Goal: Task Accomplishment & Management: Complete application form

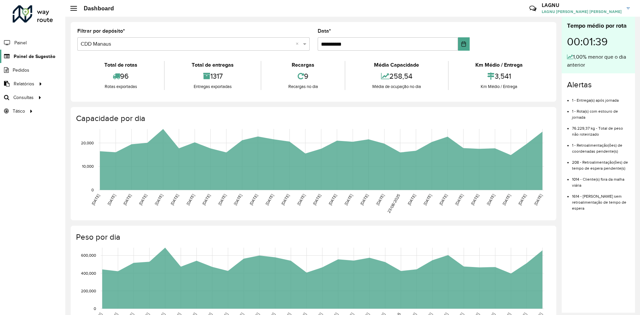
click at [45, 53] on span "Painel de Sugestão" at bounding box center [35, 56] width 42 height 7
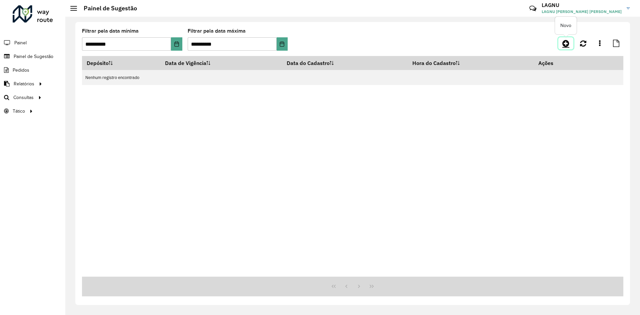
click at [566, 47] on icon at bounding box center [565, 43] width 7 height 8
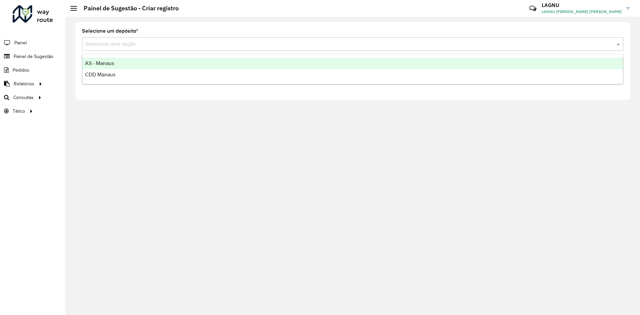
click at [101, 41] on input "text" at bounding box center [345, 44] width 521 height 8
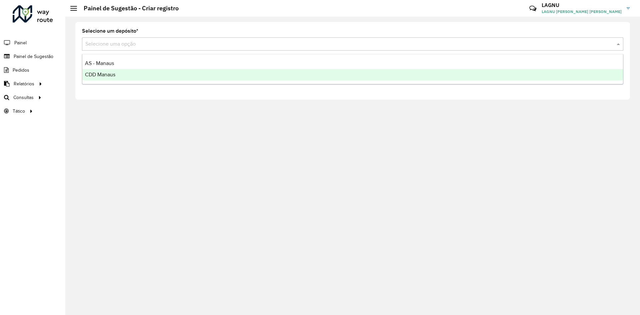
click at [146, 73] on div "CDD Manaus" at bounding box center [352, 74] width 540 height 11
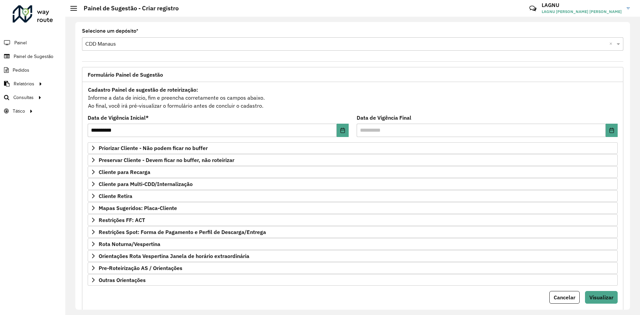
click at [324, 102] on div "Cadastro Painel de sugestão de roteirização: Informe a data de inicio, fim e pr…" at bounding box center [353, 97] width 530 height 25
click at [134, 152] on link "Priorizar Cliente - Não podem ficar no buffer" at bounding box center [353, 147] width 530 height 11
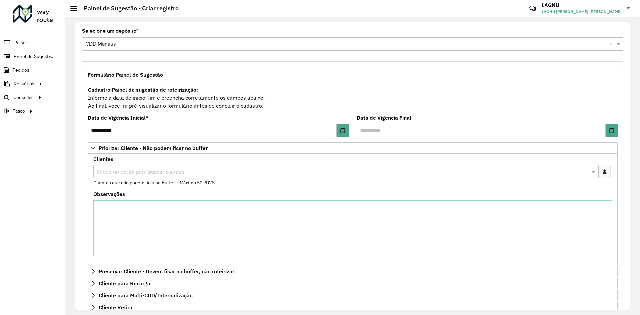
click at [130, 170] on input "text" at bounding box center [342, 172] width 495 height 8
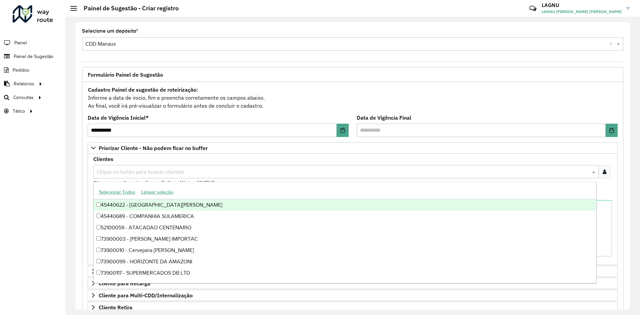
click at [603, 173] on icon at bounding box center [604, 171] width 4 height 5
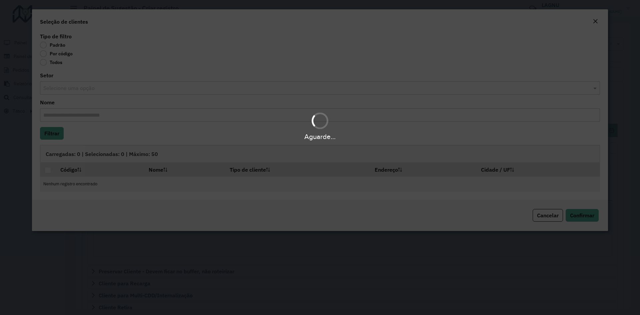
click at [58, 55] on div "Aguarde..." at bounding box center [320, 157] width 640 height 315
click at [44, 53] on div "Aguarde..." at bounding box center [320, 157] width 640 height 315
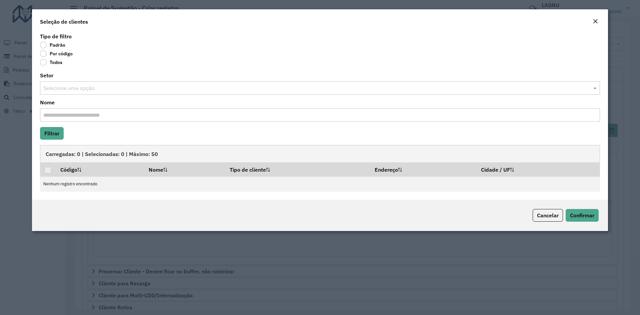
click at [44, 51] on label "Por código" at bounding box center [56, 53] width 33 height 7
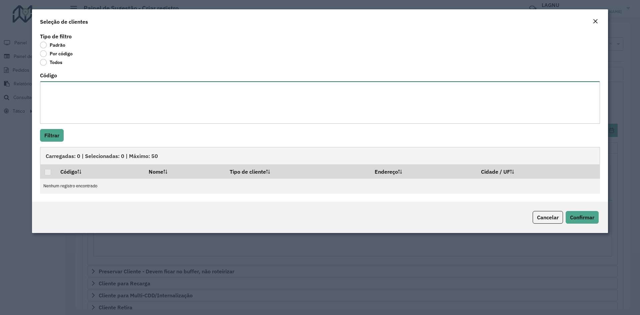
click at [68, 94] on textarea "Código" at bounding box center [320, 102] width 560 height 42
paste textarea "**** ***** ***** ***** ***** ***** ***** ***** ***** ***** ***** ***** ***** **…"
type textarea "**** ***** ***** ***** ***** ***** ***** ***** ***** ***** ***** ***** ***** **…"
click at [58, 131] on button "Filtrar" at bounding box center [52, 135] width 24 height 13
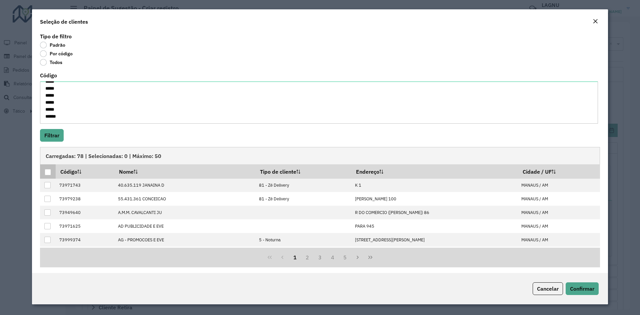
click at [49, 173] on div at bounding box center [48, 172] width 6 height 6
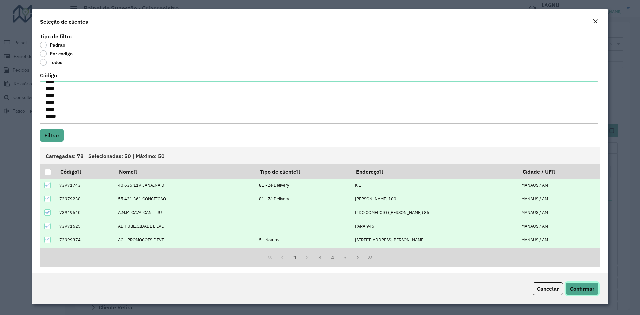
click at [579, 290] on span "Confirmar" at bounding box center [582, 288] width 24 height 7
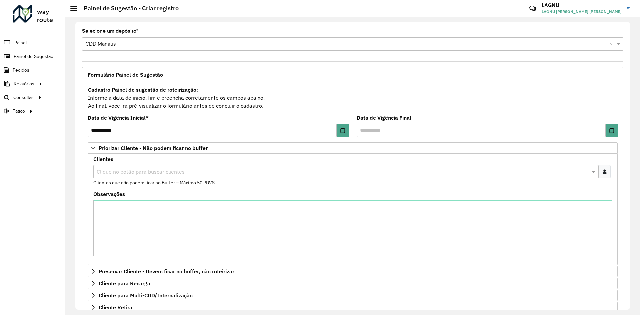
drag, startPoint x: 606, startPoint y: 177, endPoint x: 561, endPoint y: 173, distance: 44.8
click at [606, 177] on div at bounding box center [604, 171] width 12 height 13
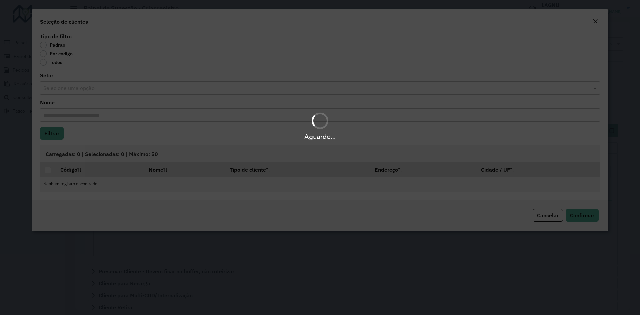
click at [48, 56] on div "Aguarde..." at bounding box center [320, 157] width 640 height 315
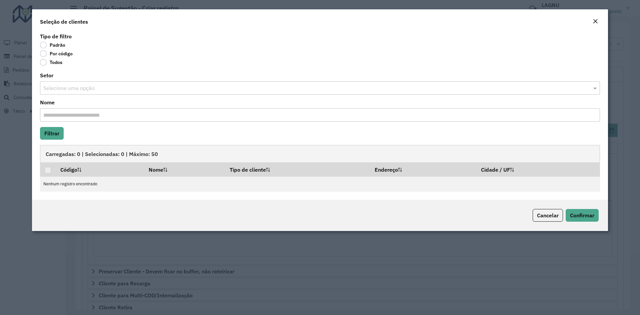
click at [43, 54] on label "Por código" at bounding box center [56, 53] width 33 height 7
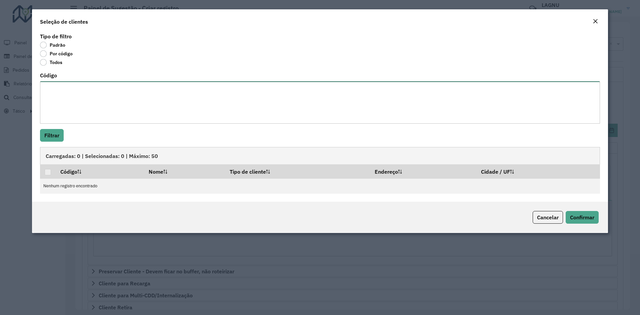
click at [64, 98] on textarea "Código" at bounding box center [320, 102] width 560 height 42
paste textarea "**** ***** ***** ***** ***** ***** ***** ***** ***** ***** ***** ***** ***** **…"
type textarea "**** ***** ***** ***** ***** ***** ***** ***** ***** ***** ***** ***** ***** **…"
click at [47, 138] on button "Filtrar" at bounding box center [52, 135] width 24 height 13
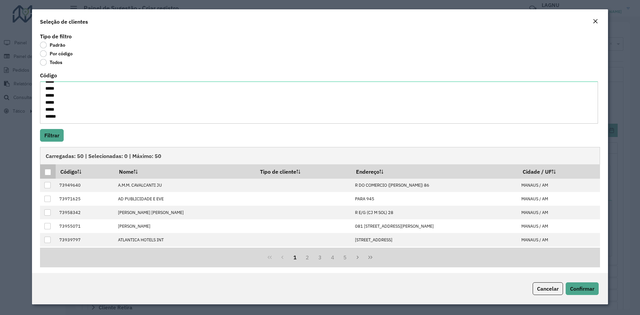
click at [45, 174] on div at bounding box center [48, 172] width 6 height 6
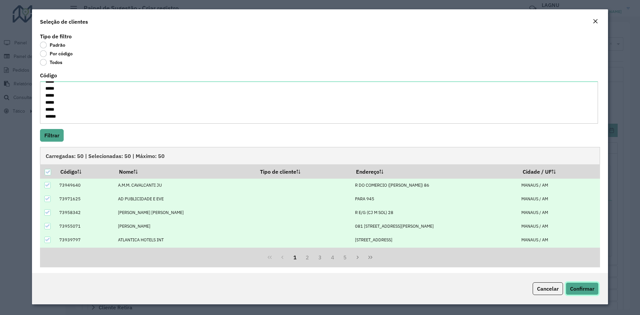
click at [571, 286] on span "Confirmar" at bounding box center [582, 288] width 24 height 7
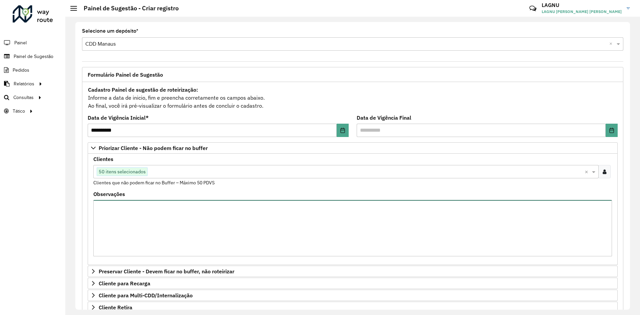
click at [140, 229] on textarea "Observações" at bounding box center [352, 228] width 518 height 56
click at [294, 226] on textarea "Observações" at bounding box center [352, 228] width 518 height 56
paste textarea "***** ***** ***** ***** ***** ***** ***** ***** ***** ***** ***** ***** ***** *…"
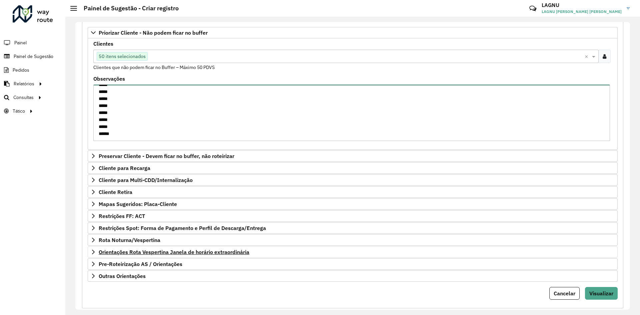
scroll to position [129, 0]
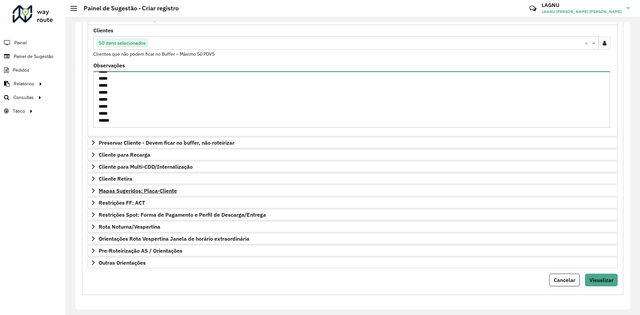
type textarea "***** ***** ***** ***** ***** ***** ***** ***** ***** ***** ***** ***** ***** *…"
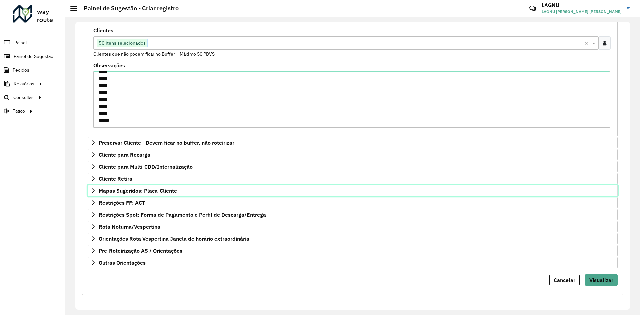
click at [124, 192] on span "Mapas Sugeridos: Placa-Cliente" at bounding box center [138, 190] width 78 height 5
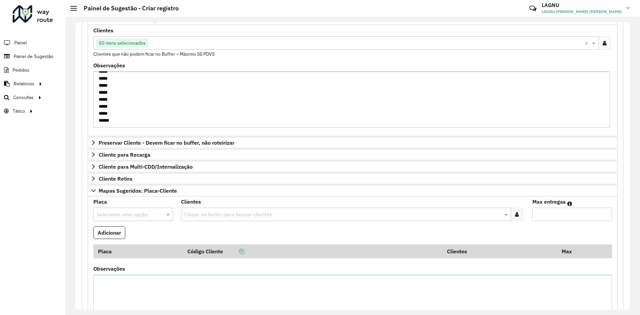
click at [125, 215] on input "text" at bounding box center [127, 215] width 60 height 8
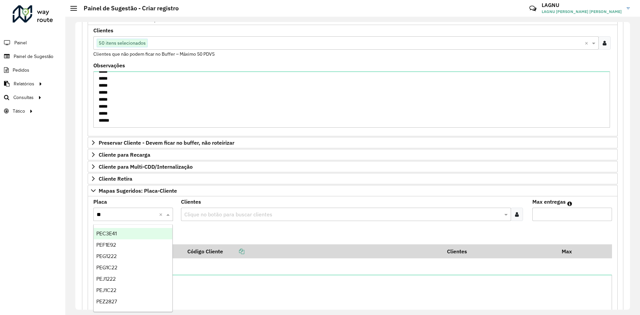
type input "***"
click at [117, 213] on input "***" at bounding box center [127, 215] width 60 height 8
click at [210, 235] on formly-field "Adicionar" at bounding box center [352, 235] width 526 height 18
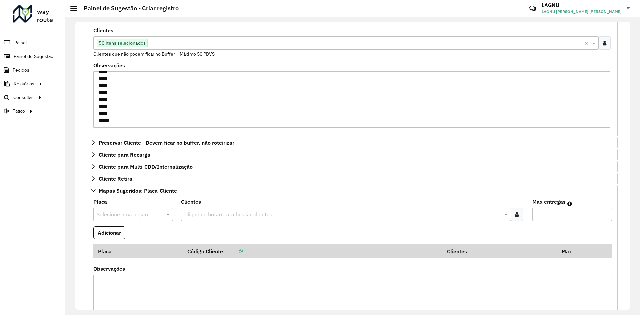
click at [132, 211] on input "text" at bounding box center [127, 215] width 60 height 8
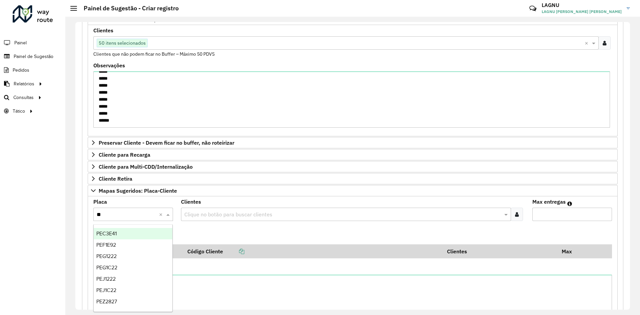
type input "***"
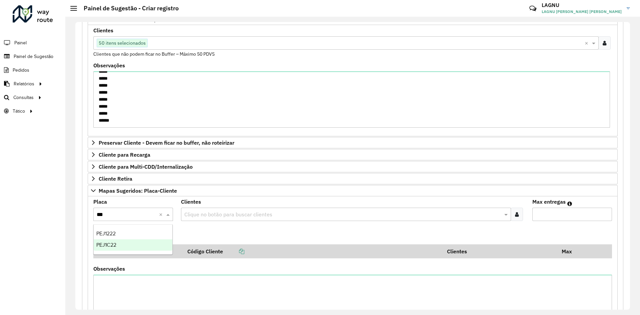
click at [133, 240] on div "PEJ1C22" at bounding box center [133, 244] width 79 height 11
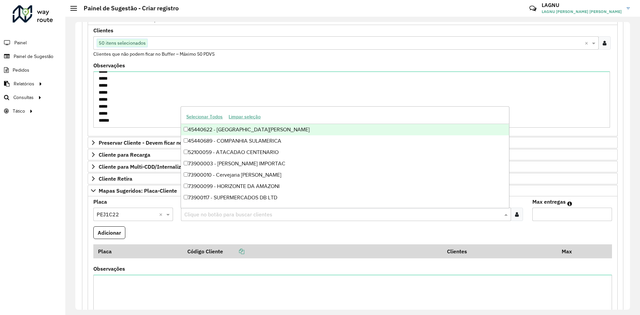
click at [212, 214] on input "text" at bounding box center [342, 215] width 319 height 8
type input "*****"
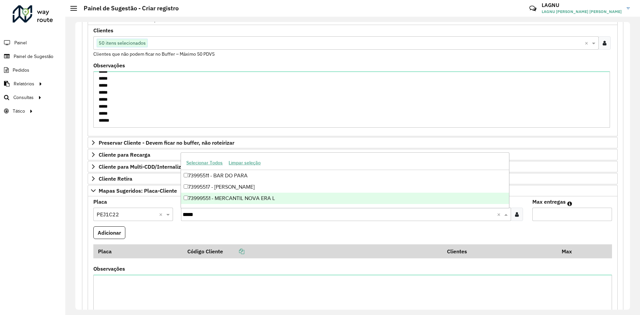
click at [230, 198] on div "73999551 - MERCANTIL NOVA ERA L" at bounding box center [344, 198] width 327 height 11
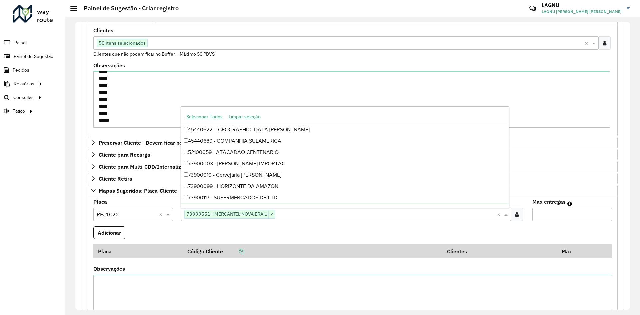
click at [554, 217] on input "Max entregas" at bounding box center [572, 214] width 80 height 13
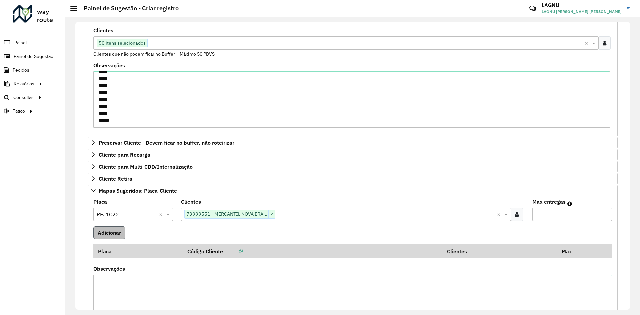
type input "*"
click at [99, 230] on button "Adicionar" at bounding box center [109, 232] width 32 height 13
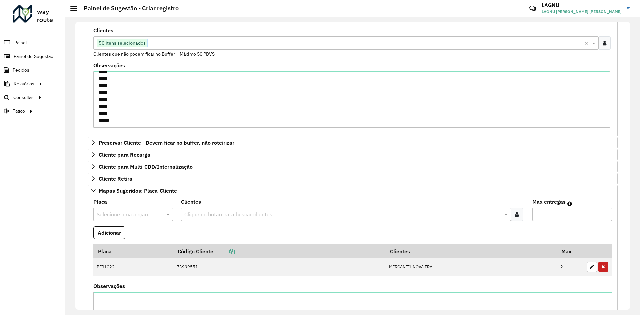
drag, startPoint x: 109, startPoint y: 208, endPoint x: 113, endPoint y: 210, distance: 4.6
click at [111, 209] on div "Selecione uma opção" at bounding box center [133, 214] width 80 height 13
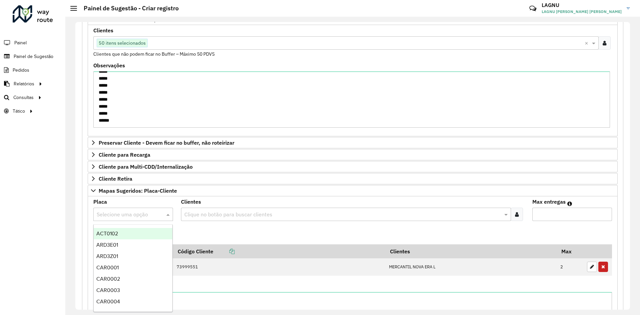
click at [221, 236] on formly-field "Adicionar" at bounding box center [352, 235] width 526 height 18
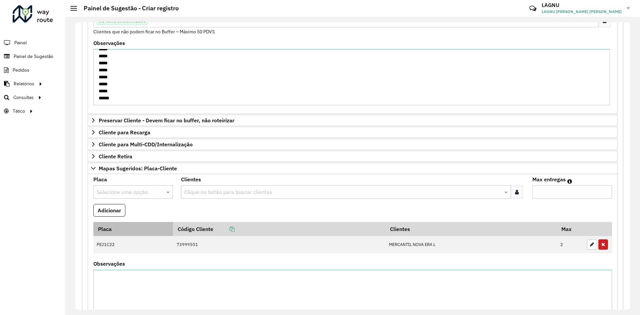
scroll to position [162, 0]
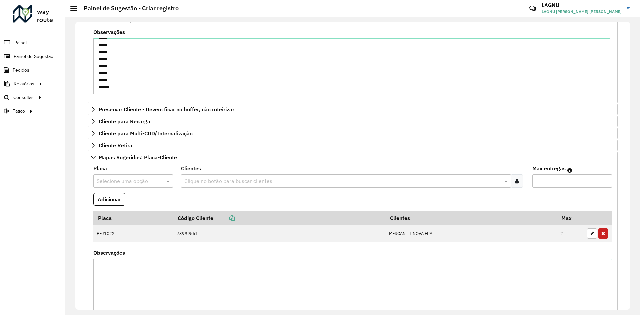
click at [126, 179] on input "text" at bounding box center [127, 181] width 60 height 8
type input "*****"
click at [119, 197] on div "PEG1C22" at bounding box center [133, 200] width 79 height 11
click at [211, 181] on input "text" at bounding box center [342, 181] width 319 height 8
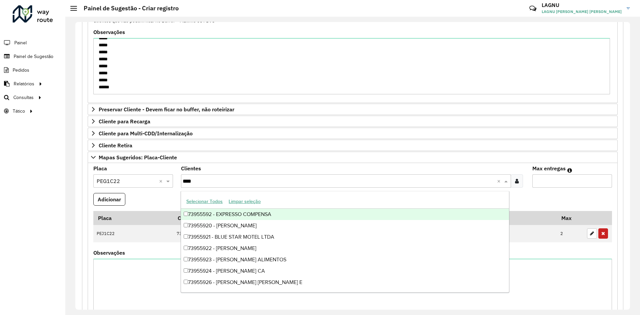
type input "*****"
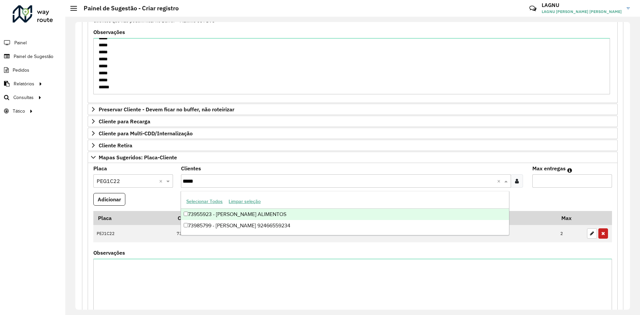
click at [274, 214] on div "73955923 - [PERSON_NAME] ALIMENTOS" at bounding box center [344, 214] width 327 height 11
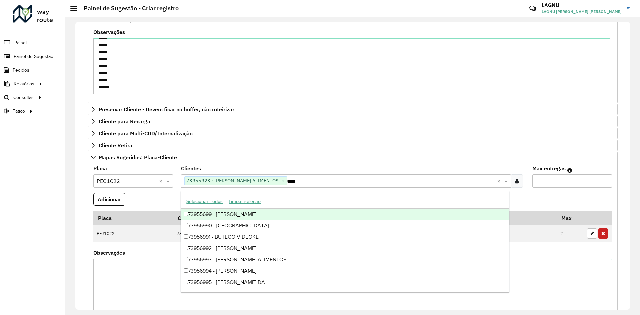
type input "*****"
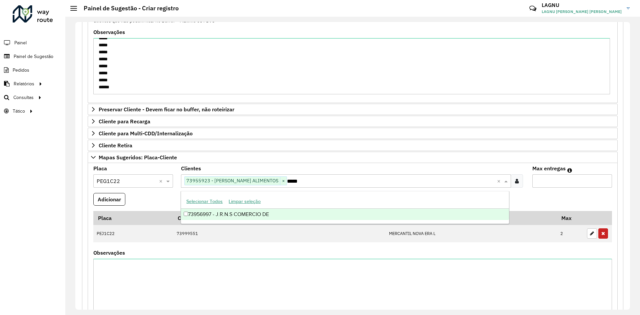
click at [290, 213] on div "73956997 - J.R.N.S COMERCIO DE" at bounding box center [344, 214] width 327 height 11
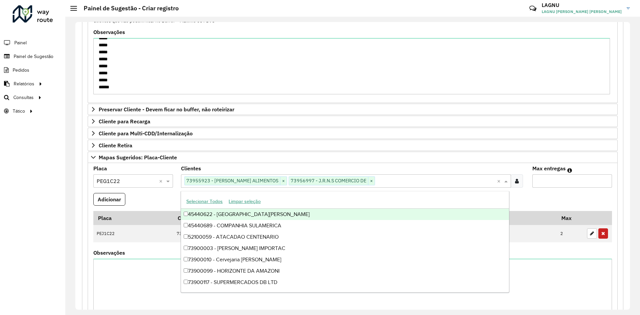
click at [554, 184] on input "Max entregas" at bounding box center [572, 180] width 80 height 13
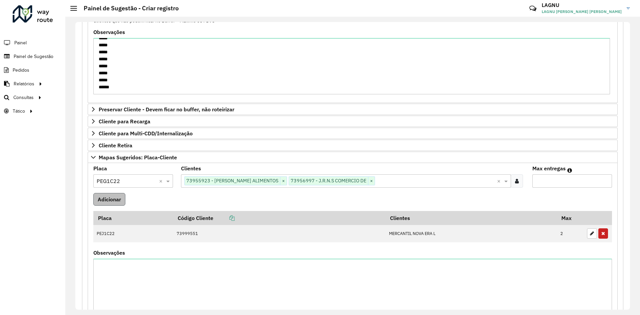
type input "*"
click at [104, 200] on button "Adicionar" at bounding box center [109, 199] width 32 height 13
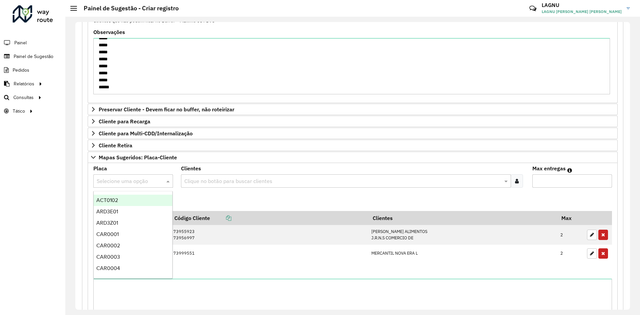
click at [129, 179] on input "text" at bounding box center [127, 181] width 60 height 8
type input "***"
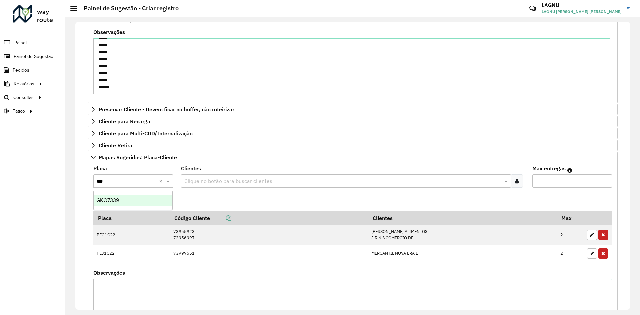
click at [136, 200] on div "GKQ7339" at bounding box center [133, 200] width 79 height 11
click at [215, 180] on input "text" at bounding box center [342, 181] width 319 height 8
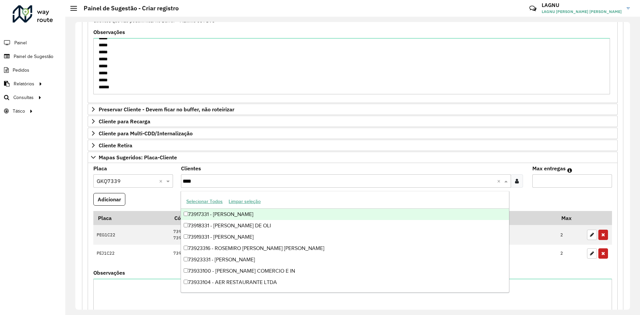
type input "*****"
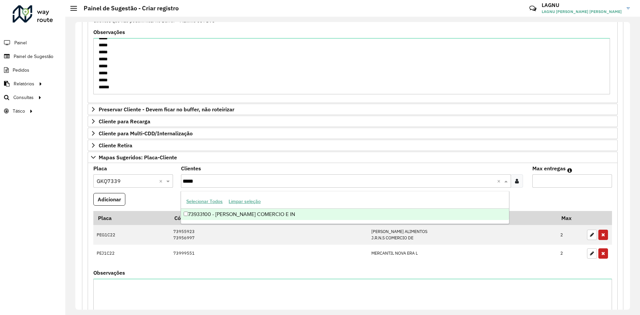
click at [272, 213] on div "73933100 - [PERSON_NAME] COMERCIO E IN" at bounding box center [344, 214] width 327 height 11
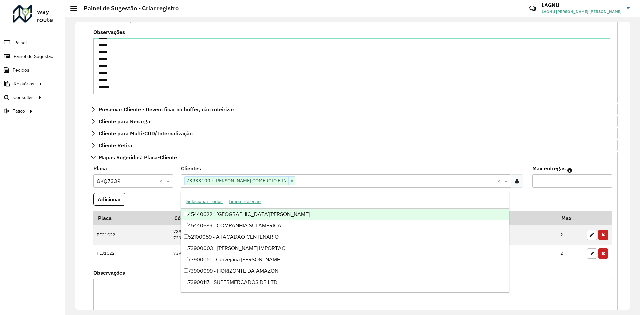
click at [542, 183] on input "Max entregas" at bounding box center [572, 180] width 80 height 13
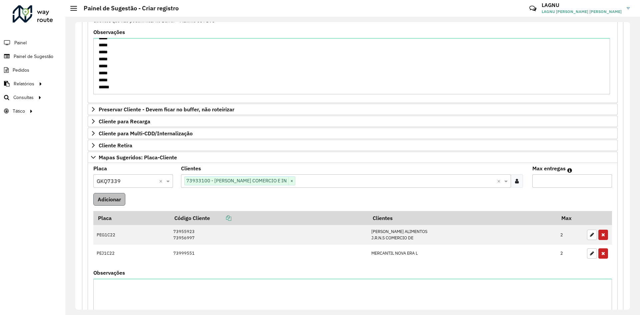
type input "*"
click at [107, 199] on button "Adicionar" at bounding box center [109, 199] width 32 height 13
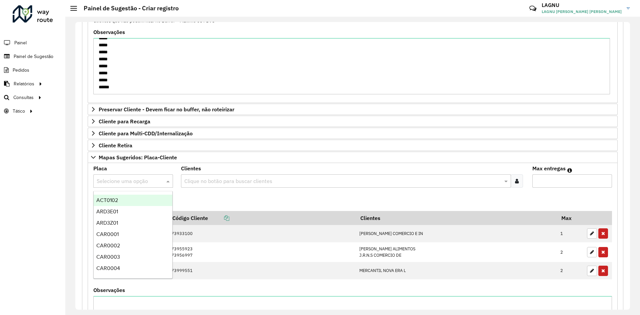
click at [115, 184] on input "text" at bounding box center [127, 181] width 60 height 8
type input "***"
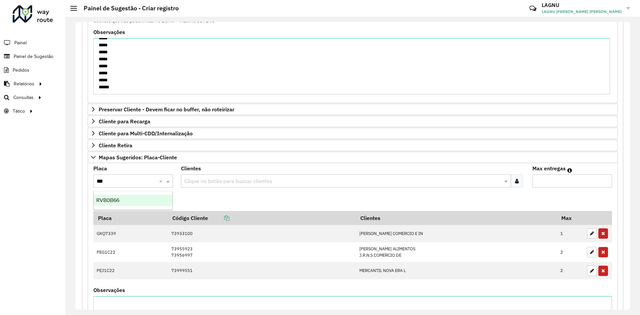
click at [117, 196] on div "RVB0B66" at bounding box center [133, 200] width 79 height 11
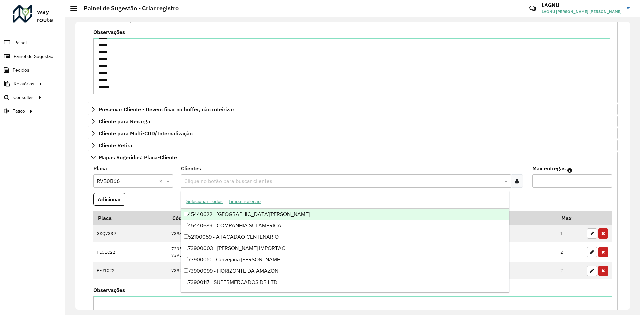
click at [188, 184] on input "text" at bounding box center [342, 181] width 319 height 8
type input "*****"
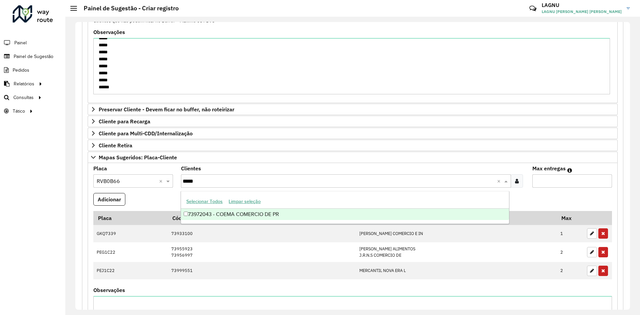
click at [225, 213] on div "73972043 - COEMA COMERCIO DE PR" at bounding box center [344, 214] width 327 height 11
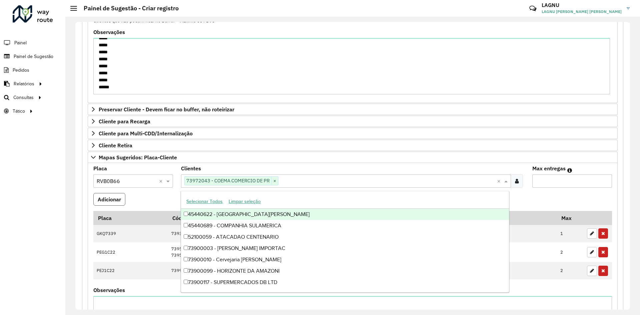
click at [110, 200] on button "Adicionar" at bounding box center [109, 199] width 32 height 13
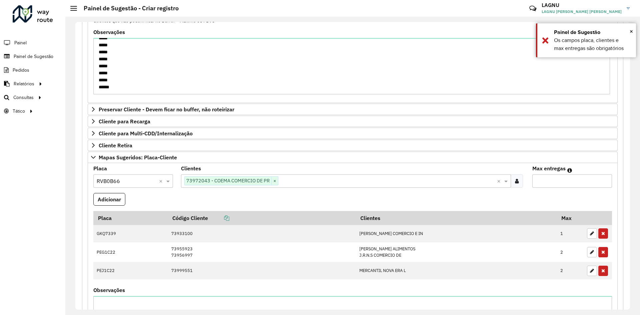
click at [538, 184] on input "Max entregas" at bounding box center [572, 180] width 80 height 13
type input "*"
click at [107, 196] on button "Adicionar" at bounding box center [109, 199] width 32 height 13
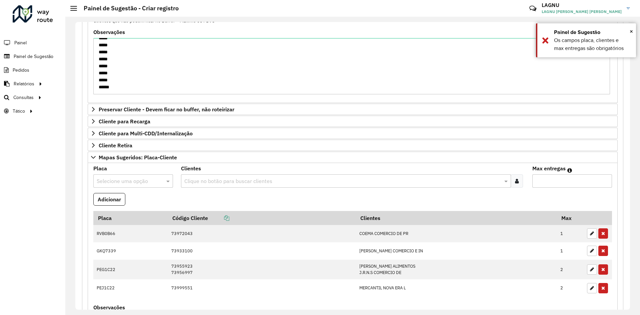
click at [114, 182] on input "text" at bounding box center [127, 181] width 60 height 8
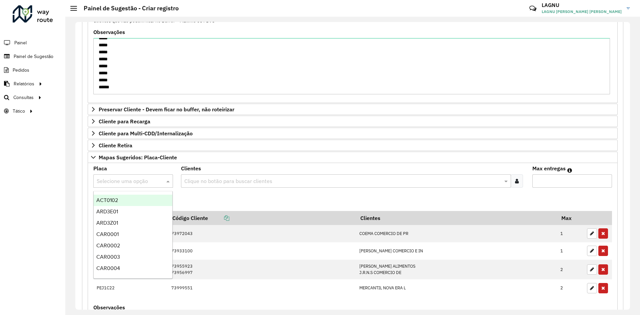
click at [181, 195] on formly-field "Adicionar" at bounding box center [352, 202] width 526 height 18
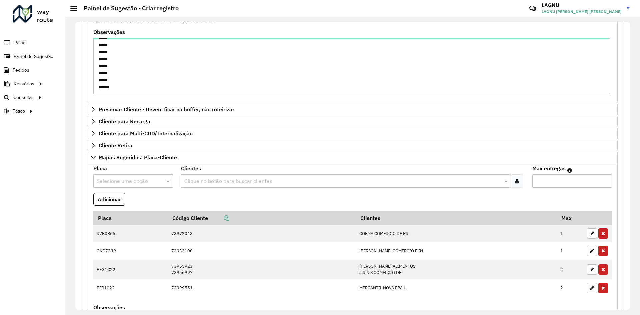
drag, startPoint x: 130, startPoint y: 184, endPoint x: 135, endPoint y: 188, distance: 5.9
click at [130, 184] on input "text" at bounding box center [127, 181] width 60 height 8
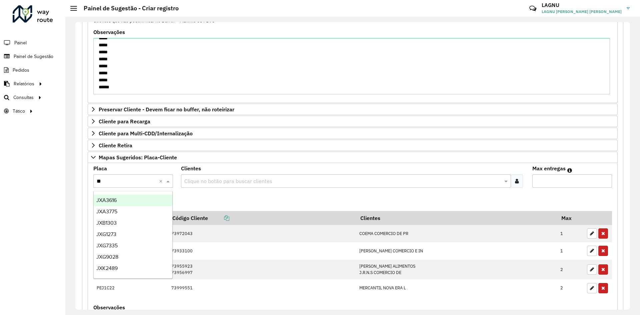
type input "***"
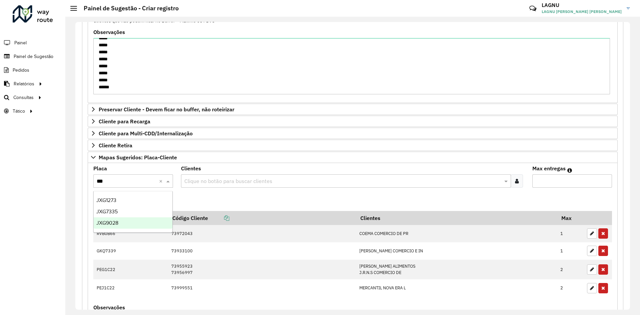
click at [127, 220] on div "JXG9028" at bounding box center [133, 222] width 79 height 11
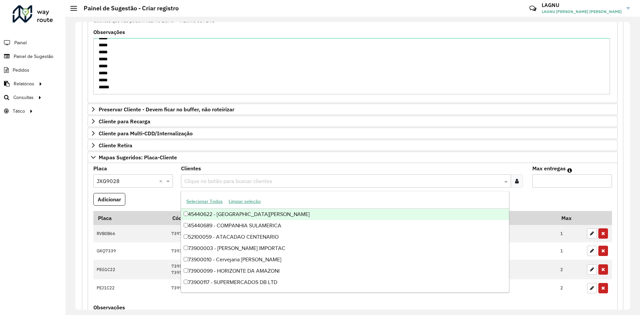
click at [192, 183] on input "text" at bounding box center [342, 181] width 319 height 8
type input "*****"
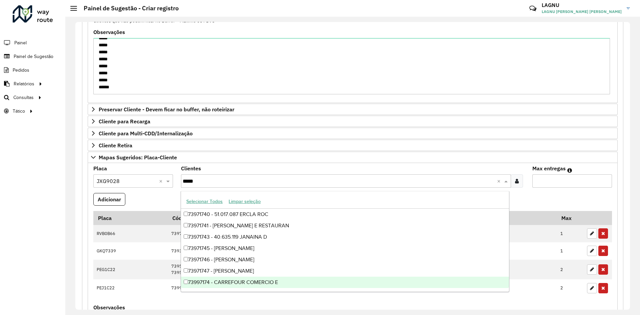
click at [223, 280] on div "73997174 - CARREFOUR COMERCIO E" at bounding box center [344, 281] width 327 height 11
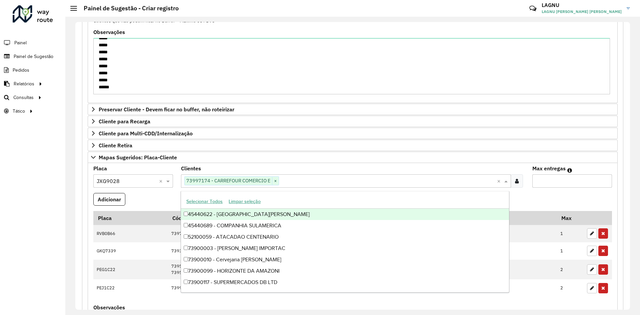
click at [547, 183] on input "Max entregas" at bounding box center [572, 180] width 80 height 13
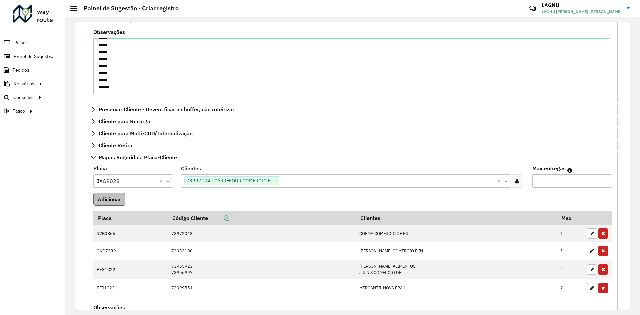
type input "*"
click at [113, 197] on button "Adicionar" at bounding box center [109, 199] width 32 height 13
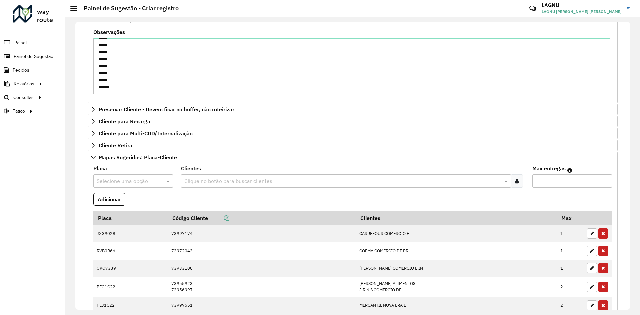
click at [120, 183] on input "text" at bounding box center [127, 181] width 60 height 8
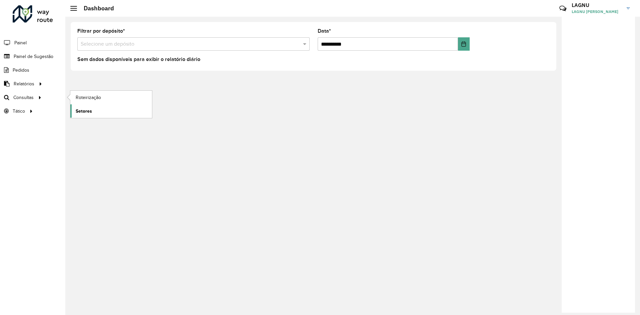
click at [83, 109] on span "Setores" at bounding box center [84, 111] width 16 height 7
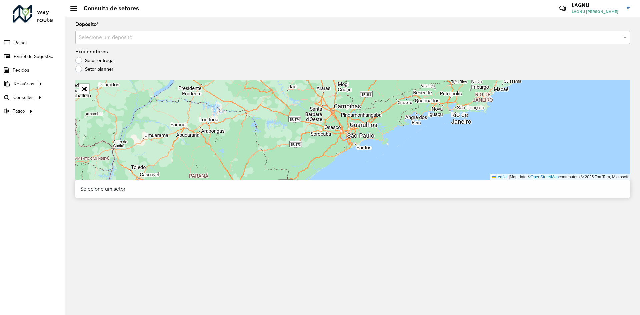
click at [125, 39] on input "text" at bounding box center [346, 38] width 534 height 8
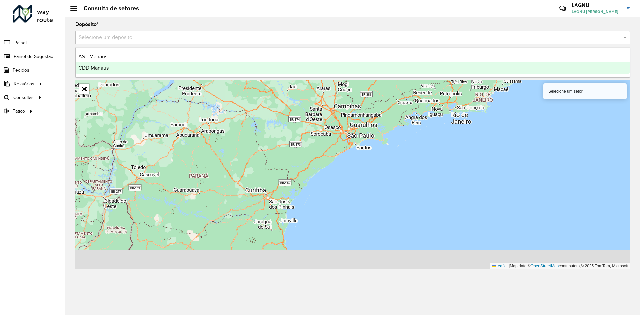
click at [127, 66] on div "CDD Manaus" at bounding box center [353, 67] width 554 height 11
